Goal: Task Accomplishment & Management: Complete application form

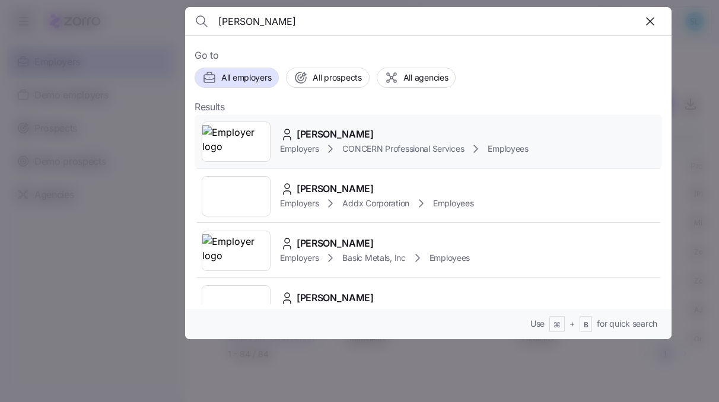
type input "[PERSON_NAME]"
click at [323, 138] on span "[PERSON_NAME]" at bounding box center [334, 134] width 77 height 15
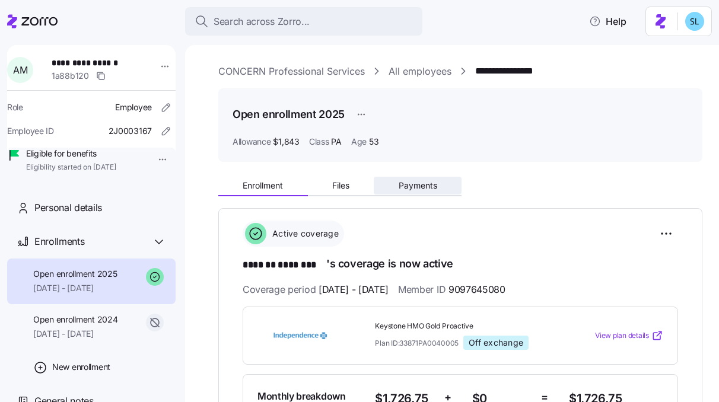
scroll to position [196, 0]
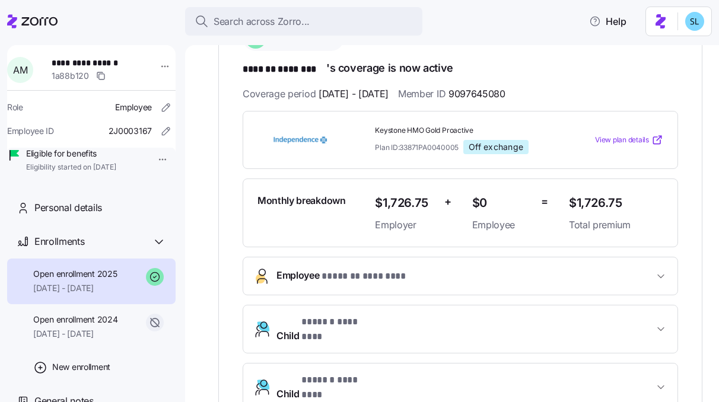
click at [454, 276] on span "Employee * ******* ******** *" at bounding box center [464, 276] width 377 height 16
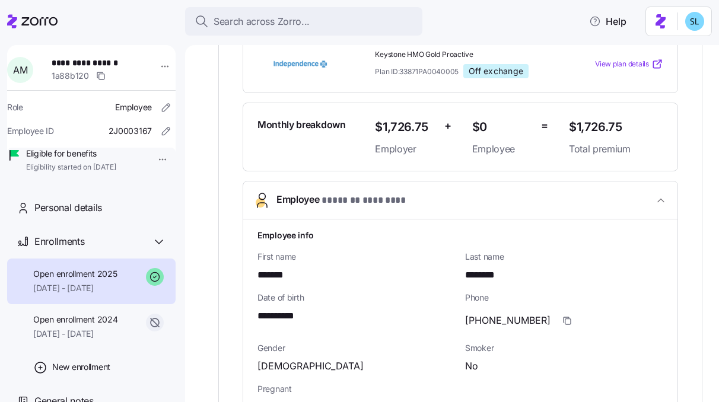
scroll to position [396, 0]
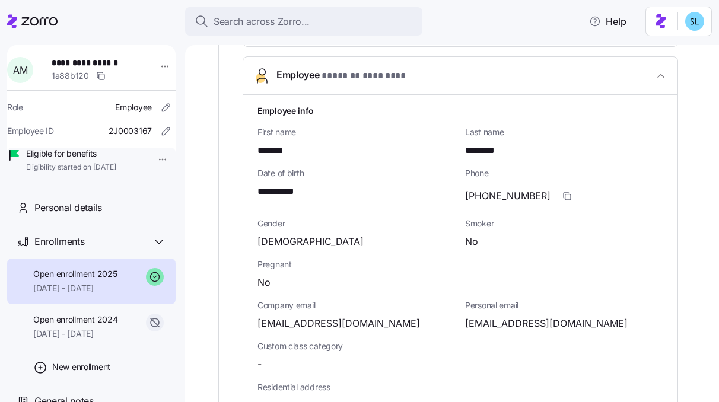
click at [498, 316] on span "[EMAIL_ADDRESS][DOMAIN_NAME]" at bounding box center [546, 323] width 162 height 15
copy span "anthonydupree"
click at [385, 318] on span "[EMAIL_ADDRESS][DOMAIN_NAME]" at bounding box center [338, 323] width 162 height 15
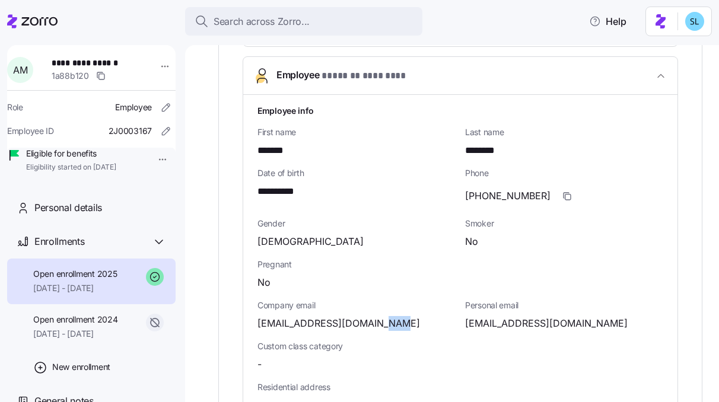
click at [385, 318] on span "[EMAIL_ADDRESS][DOMAIN_NAME]" at bounding box center [338, 323] width 162 height 15
copy span "org"
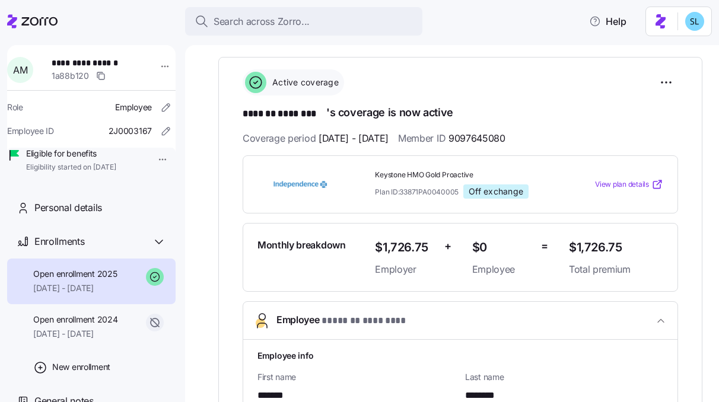
scroll to position [157, 0]
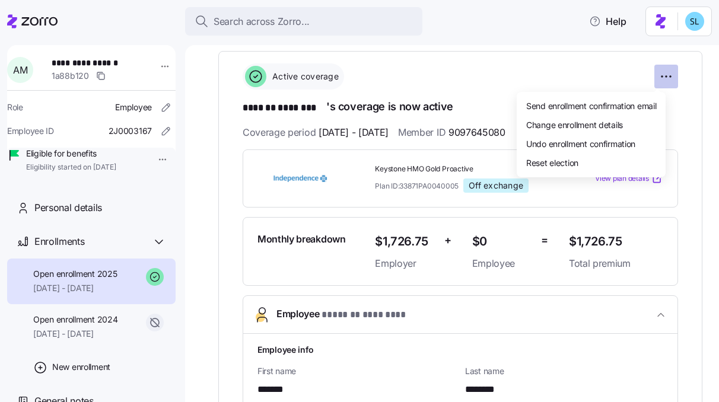
click at [659, 78] on html "**********" at bounding box center [359, 197] width 719 height 395
click at [642, 123] on div "Change enrollment details" at bounding box center [590, 124] width 139 height 19
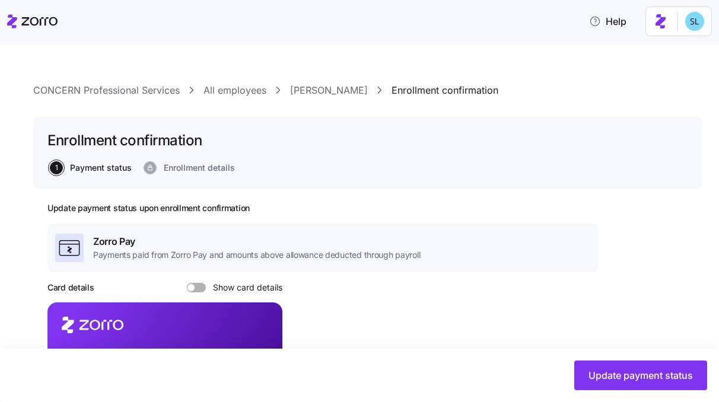
click at [343, 97] on link "[PERSON_NAME]" at bounding box center [329, 90] width 78 height 15
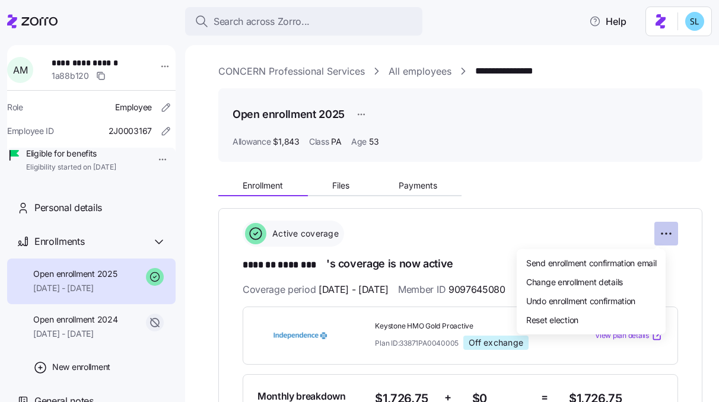
click at [653, 234] on html "**********" at bounding box center [359, 197] width 719 height 395
click at [635, 295] on span "Undo enrollment confirmation" at bounding box center [580, 301] width 109 height 12
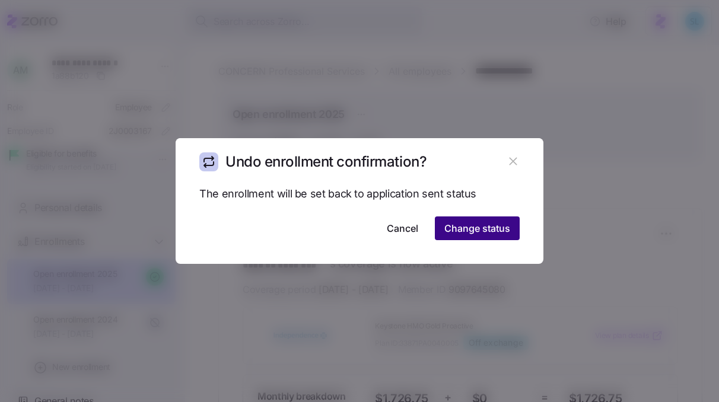
click at [501, 234] on span "Change status" at bounding box center [477, 228] width 66 height 14
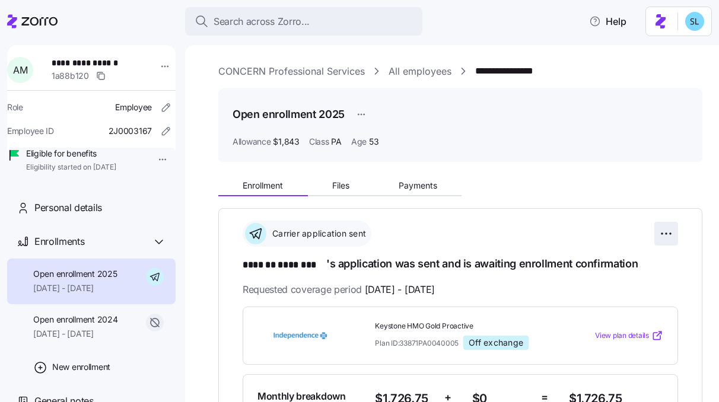
click at [659, 235] on html "**********" at bounding box center [359, 197] width 719 height 395
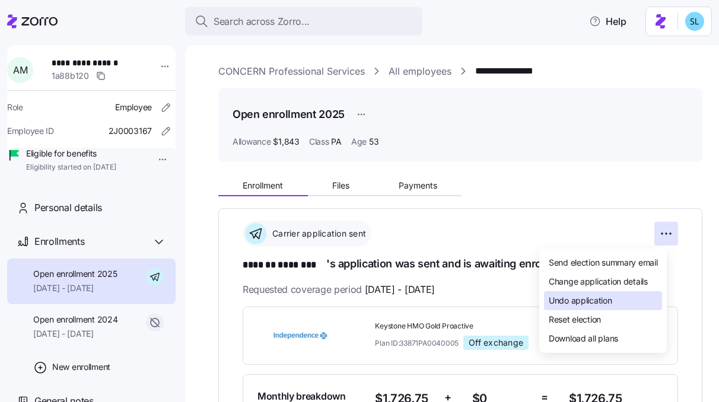
click at [635, 301] on div "Undo application" at bounding box center [603, 300] width 118 height 19
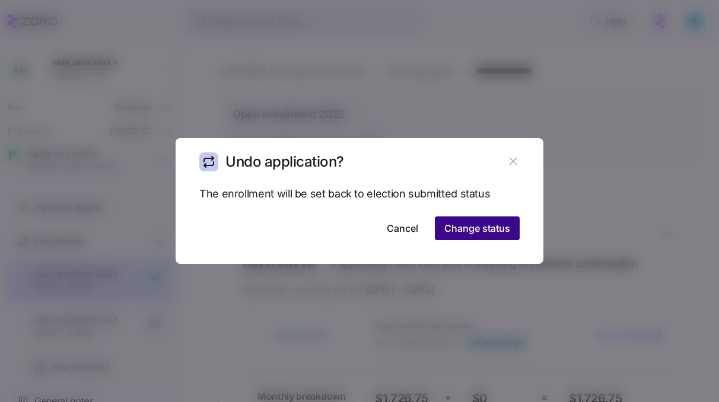
click at [471, 227] on span "Change status" at bounding box center [477, 228] width 66 height 14
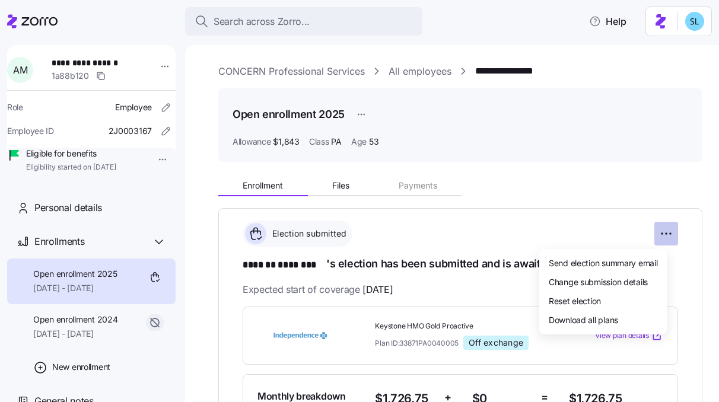
click at [659, 231] on html "**********" at bounding box center [359, 197] width 719 height 395
click at [651, 286] on div "Change submission details" at bounding box center [603, 281] width 118 height 19
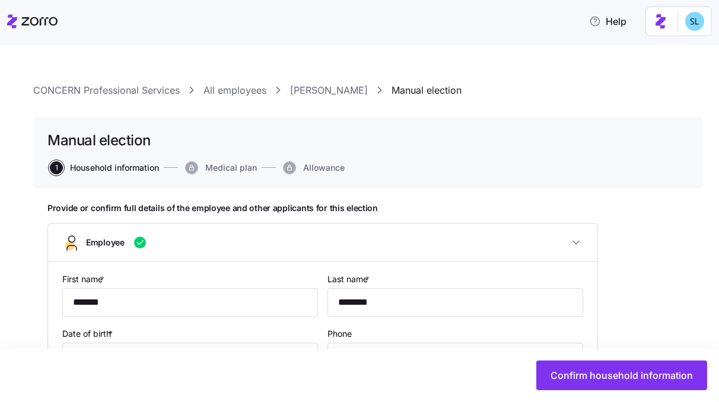
type input "PA"
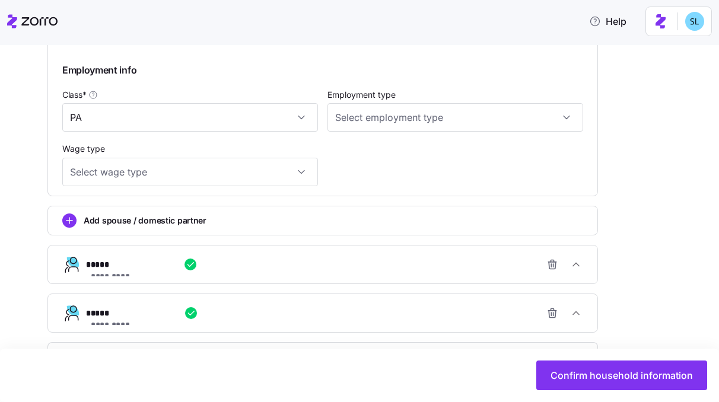
scroll to position [671, 0]
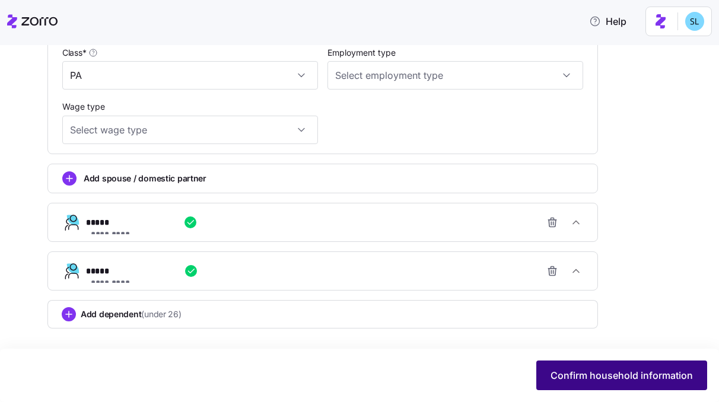
click at [580, 367] on button "Confirm household information" at bounding box center [621, 375] width 171 height 30
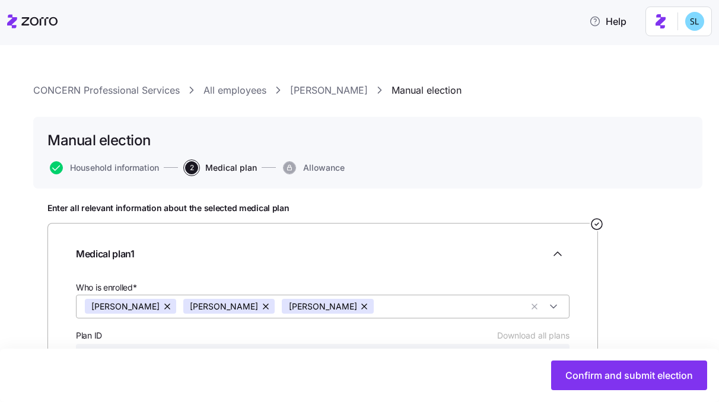
scroll to position [203, 0]
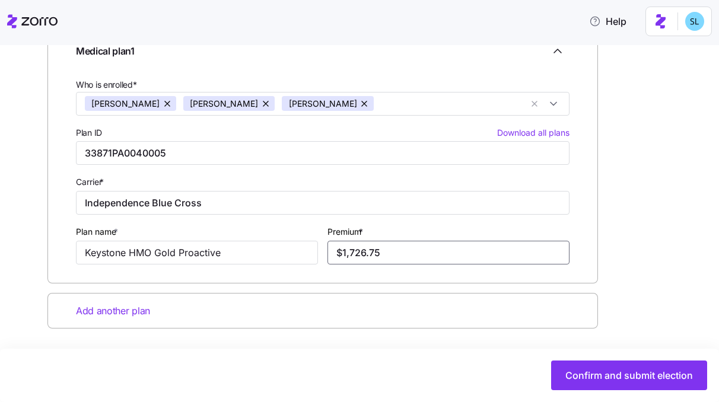
click at [419, 255] on input "$1,726.75" at bounding box center [448, 253] width 242 height 24
paste input "646.1"
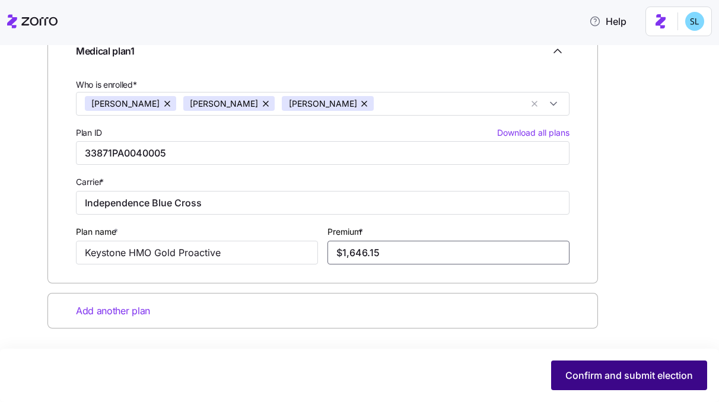
type input "$1,646.15"
click at [578, 376] on span "Confirm and submit election" at bounding box center [628, 375] width 127 height 14
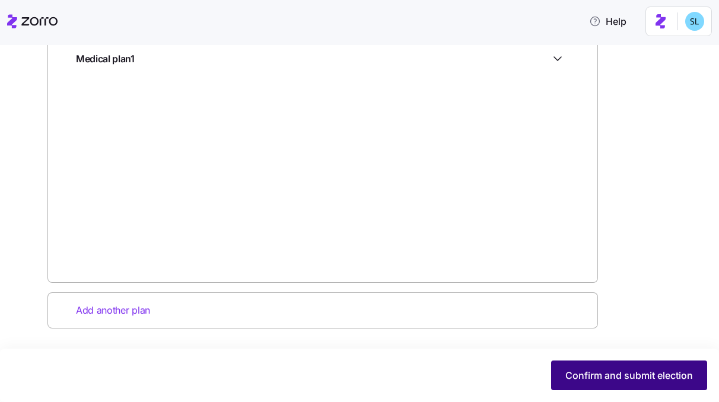
scroll to position [0, 0]
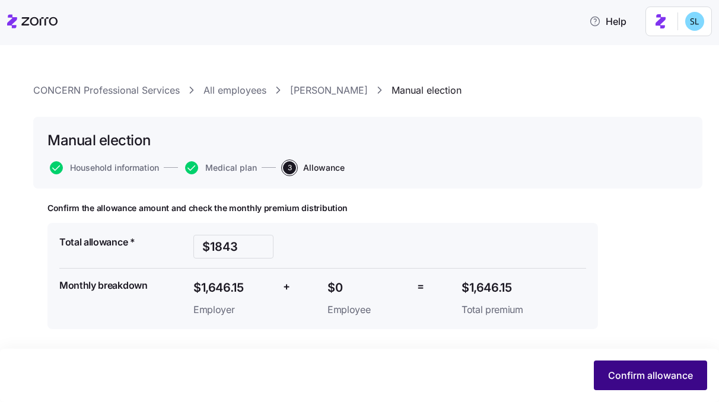
click at [606, 372] on button "Confirm allowance" at bounding box center [650, 375] width 113 height 30
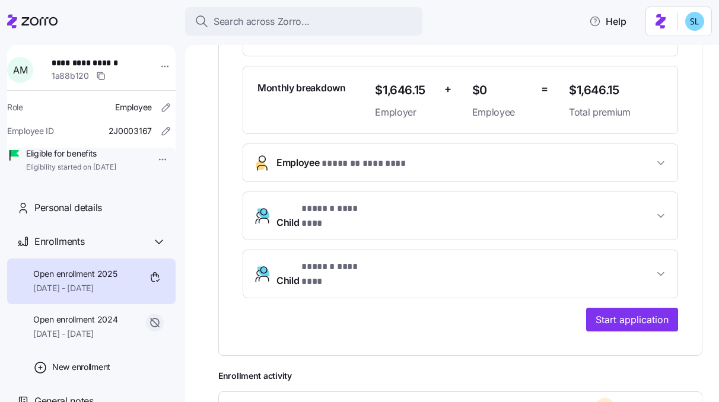
scroll to position [358, 0]
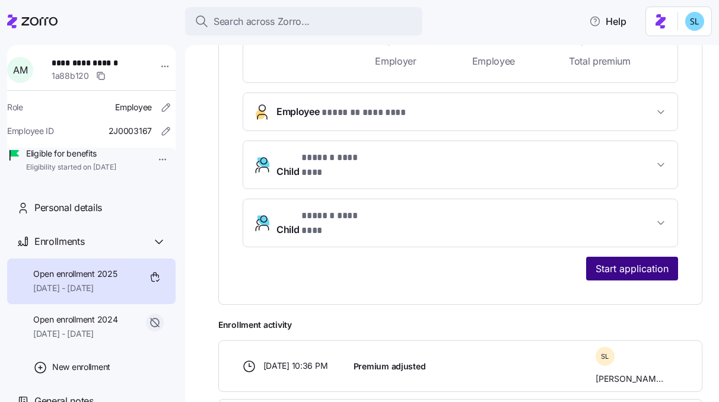
click at [611, 257] on button "Start application" at bounding box center [632, 269] width 92 height 24
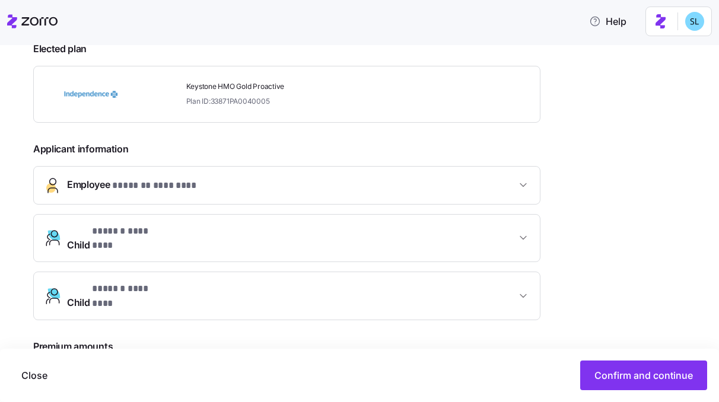
scroll to position [359, 0]
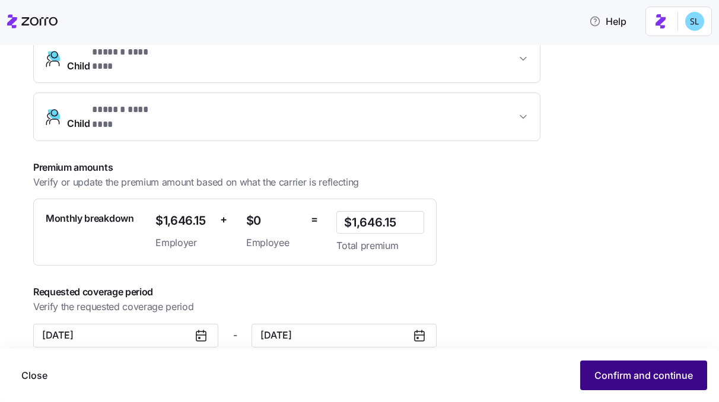
click at [625, 380] on span "Confirm and continue" at bounding box center [643, 375] width 98 height 14
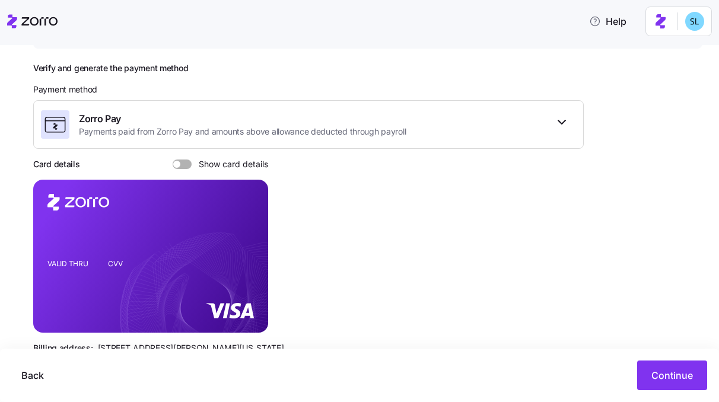
scroll to position [163, 0]
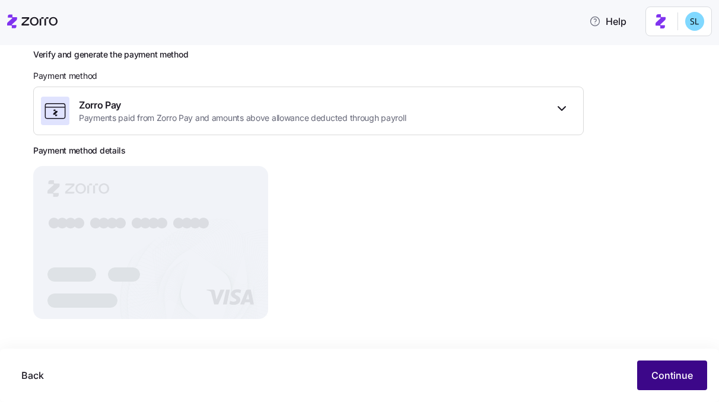
click at [660, 371] on span "Continue" at bounding box center [672, 375] width 42 height 14
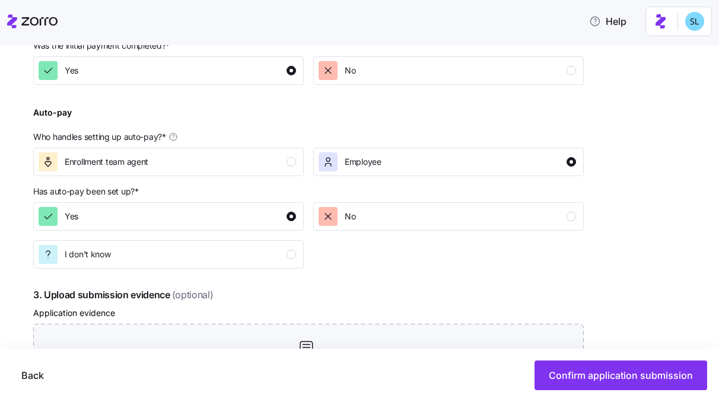
scroll to position [486, 0]
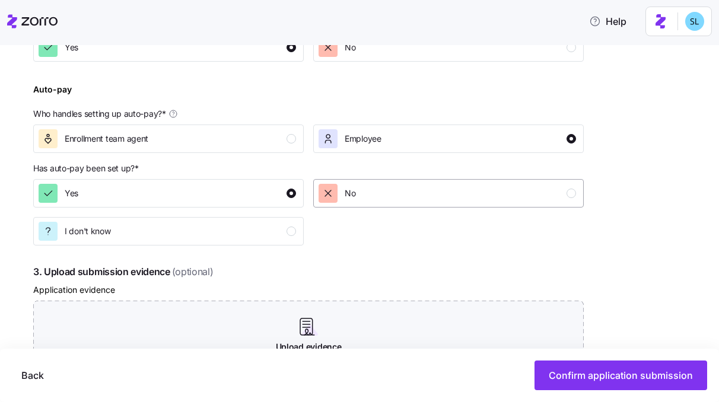
click at [404, 190] on div "No" at bounding box center [446, 193] width 257 height 19
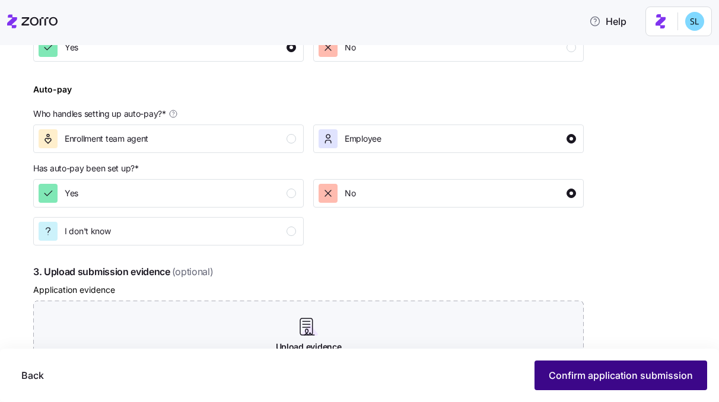
click at [628, 381] on span "Confirm application submission" at bounding box center [620, 375] width 144 height 14
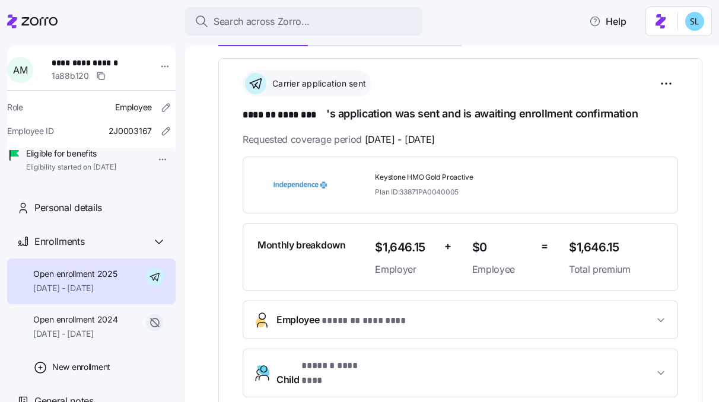
scroll to position [244, 0]
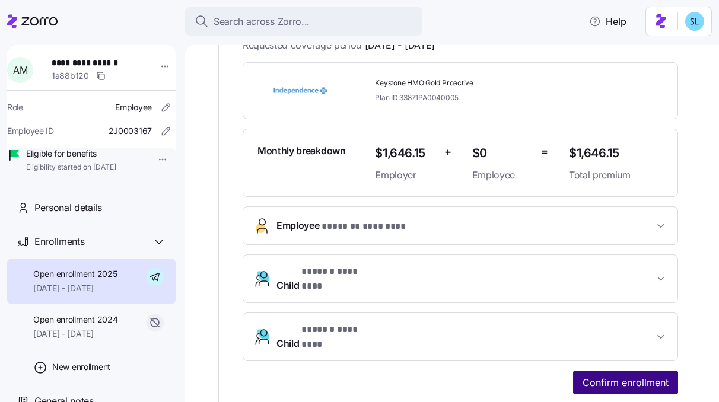
click at [623, 375] on span "Confirm enrollment" at bounding box center [625, 382] width 86 height 14
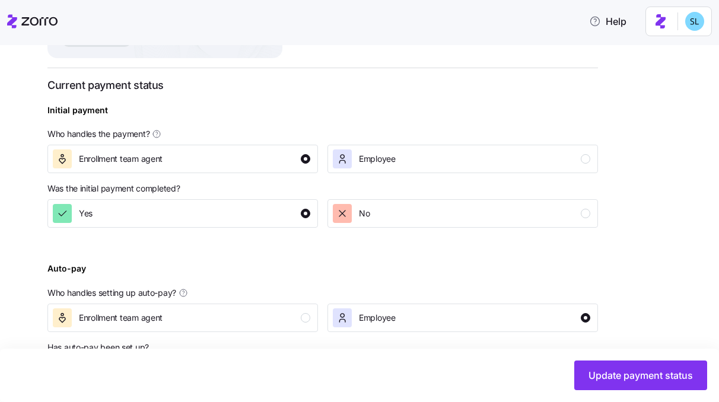
scroll to position [494, 0]
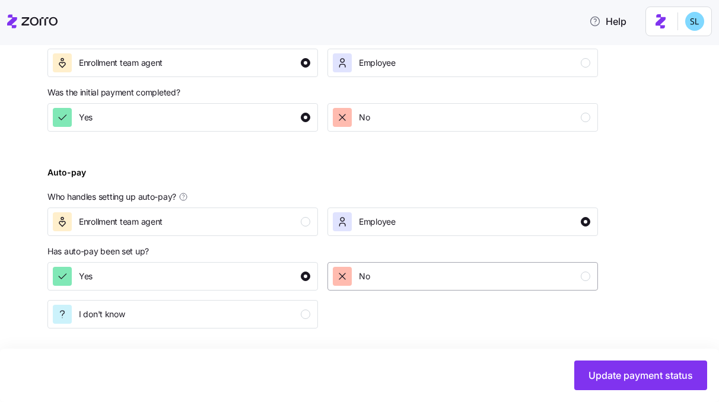
click at [418, 277] on div "No" at bounding box center [461, 276] width 257 height 19
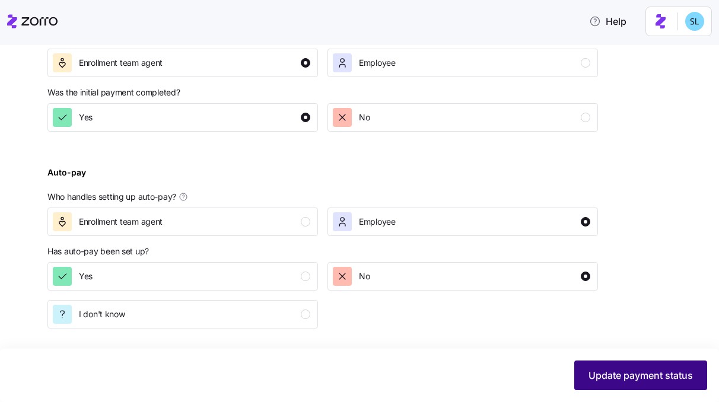
click at [595, 363] on button "Update payment status" at bounding box center [640, 375] width 133 height 30
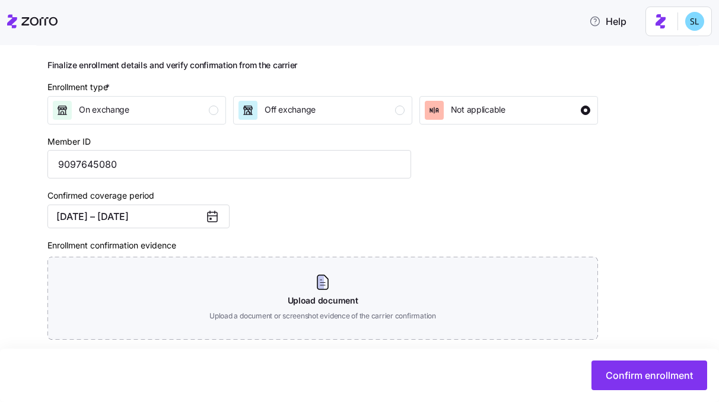
scroll to position [215, 0]
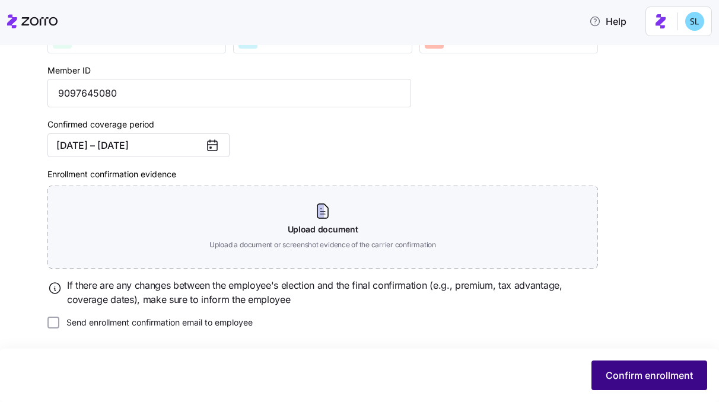
click at [601, 371] on button "Confirm enrollment" at bounding box center [649, 375] width 116 height 30
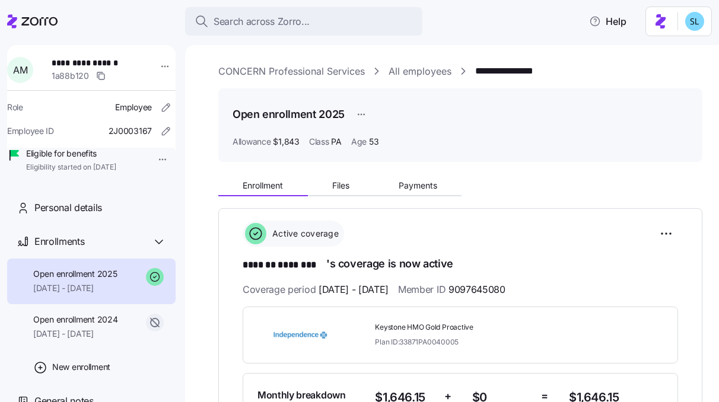
click at [303, 65] on link "CONCERN Professional Services" at bounding box center [291, 71] width 146 height 15
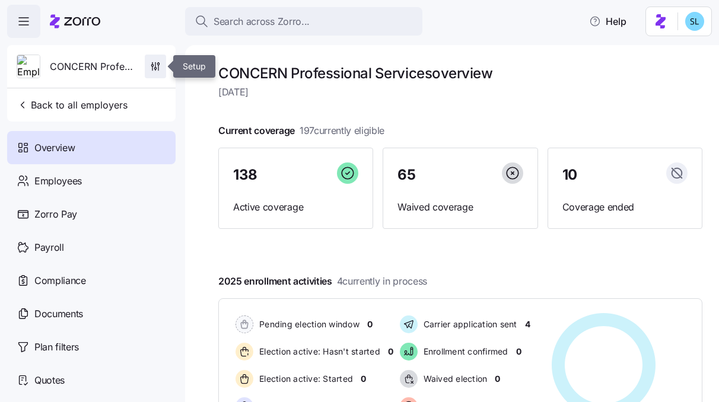
click at [157, 66] on icon "button" at bounding box center [155, 66] width 12 height 12
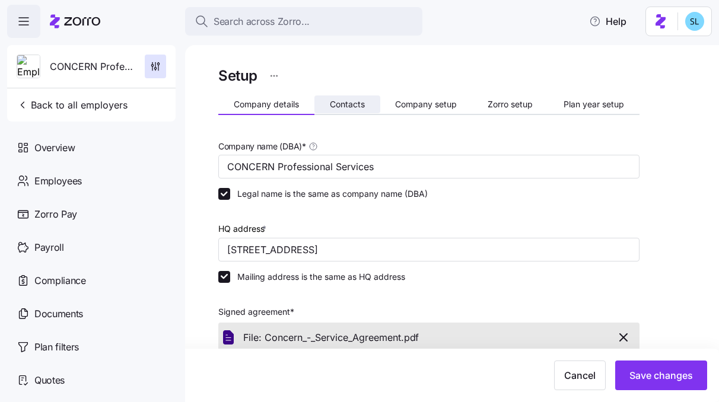
click at [344, 111] on button "Contacts" at bounding box center [347, 104] width 66 height 18
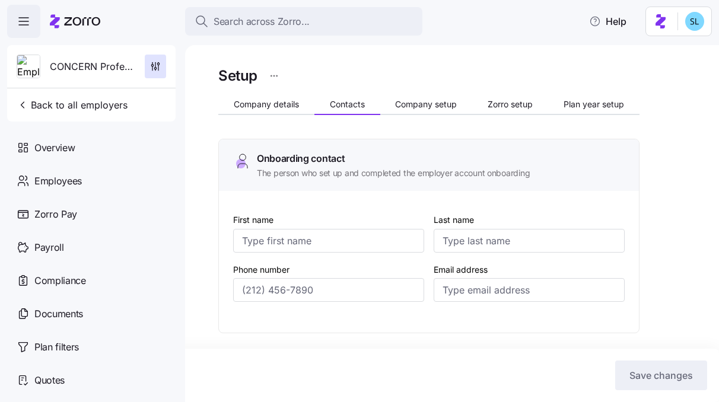
type input "[PERSON_NAME]"
type input "May"
type input "[EMAIL_ADDRESS][DOMAIN_NAME]"
type input "[PERSON_NAME]"
type input "May"
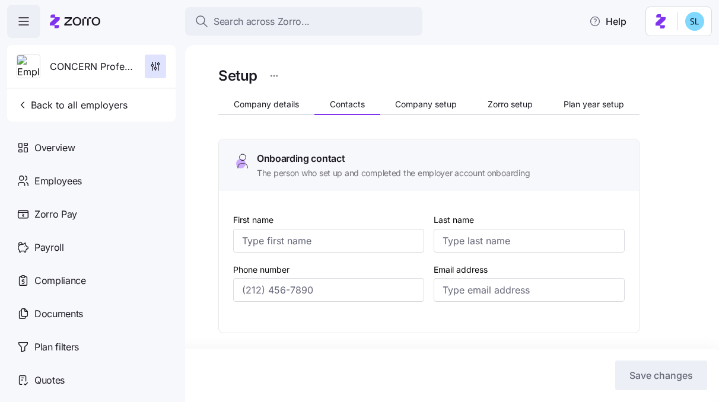
type input "[EMAIL_ADDRESS][DOMAIN_NAME]"
type input "[PERSON_NAME]"
type input "[EMAIL_ADDRESS][DOMAIN_NAME]"
type input "[PERSON_NAME]"
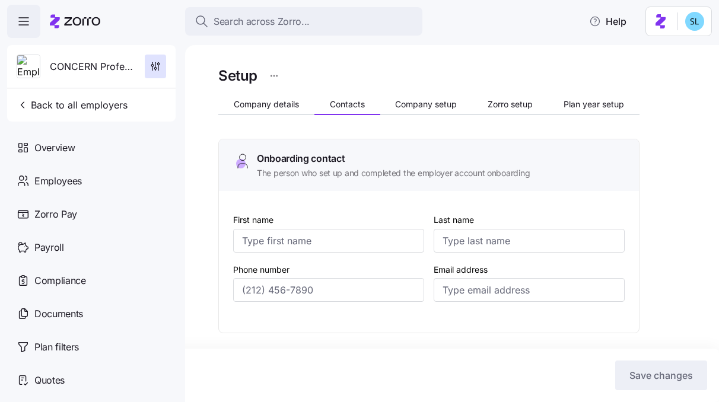
type input "[PERSON_NAME]"
type input "[EMAIL_ADDRESS][DOMAIN_NAME]"
type input "[PHONE_NUMBER]"
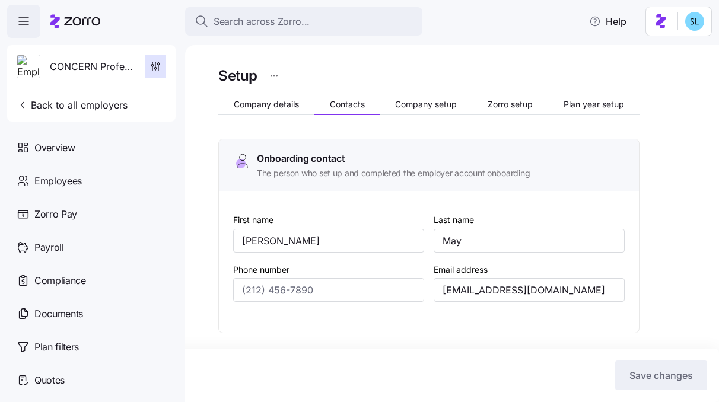
type input "[PHONE_NUMBER]"
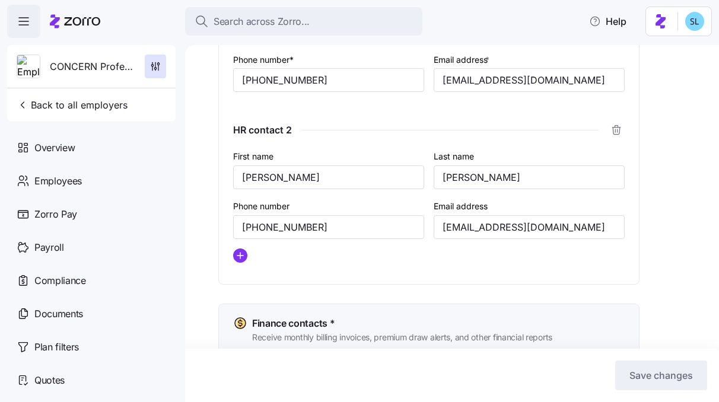
scroll to position [604, 0]
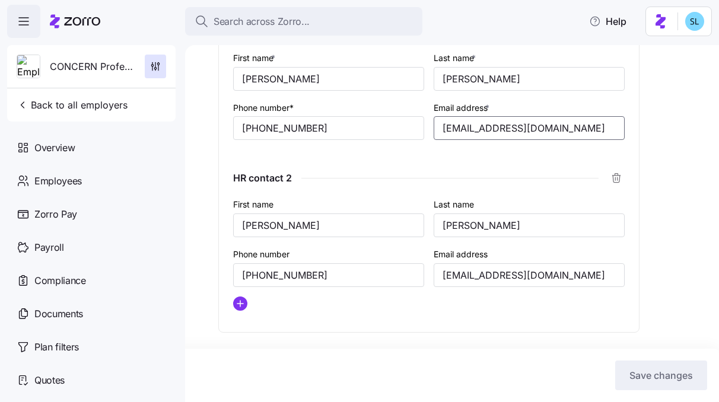
click at [458, 130] on input "[EMAIL_ADDRESS][DOMAIN_NAME]" at bounding box center [528, 128] width 191 height 24
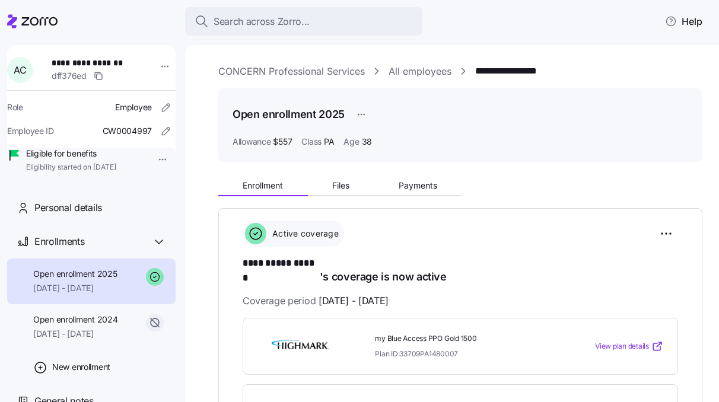
scroll to position [276, 0]
